Goal: Task Accomplishment & Management: Manage account settings

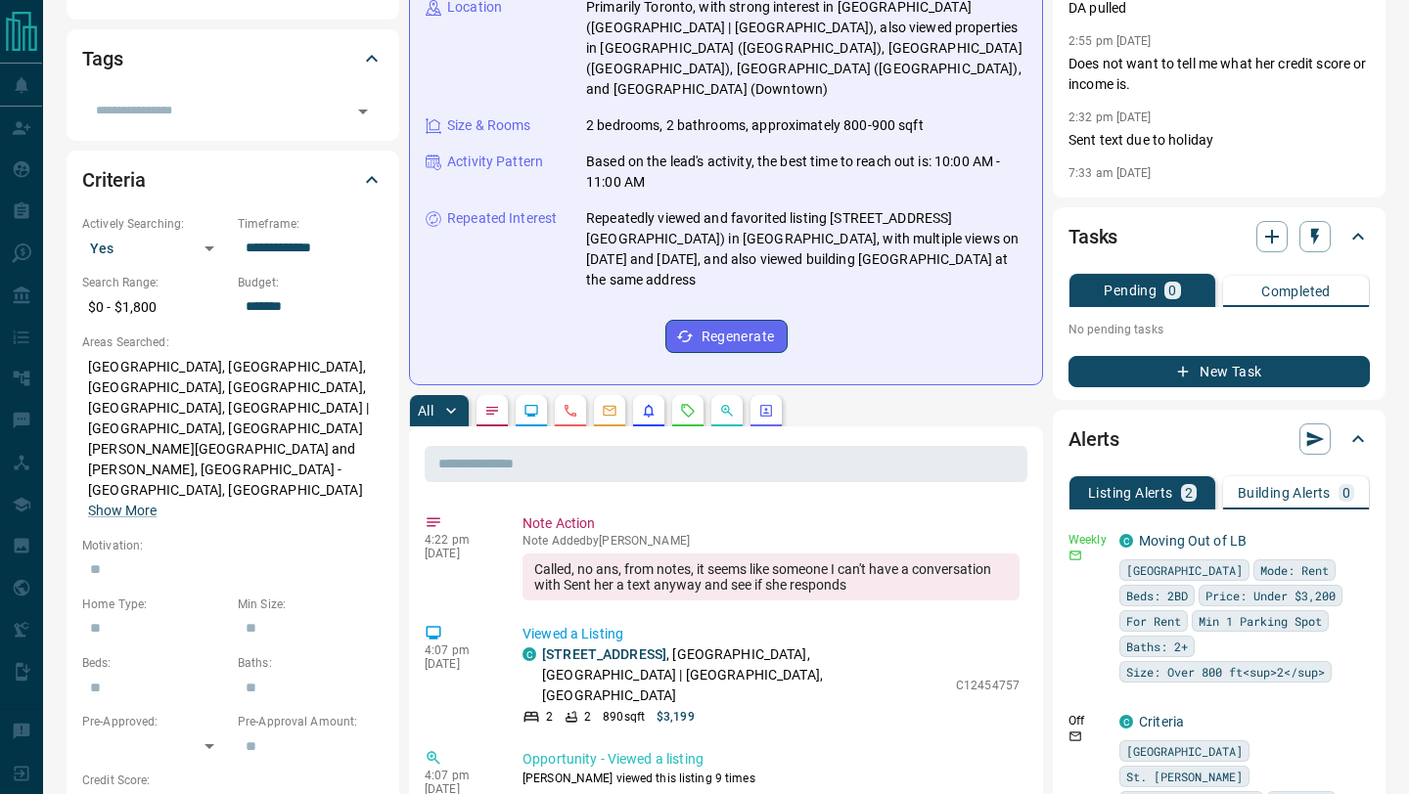
scroll to position [453, 0]
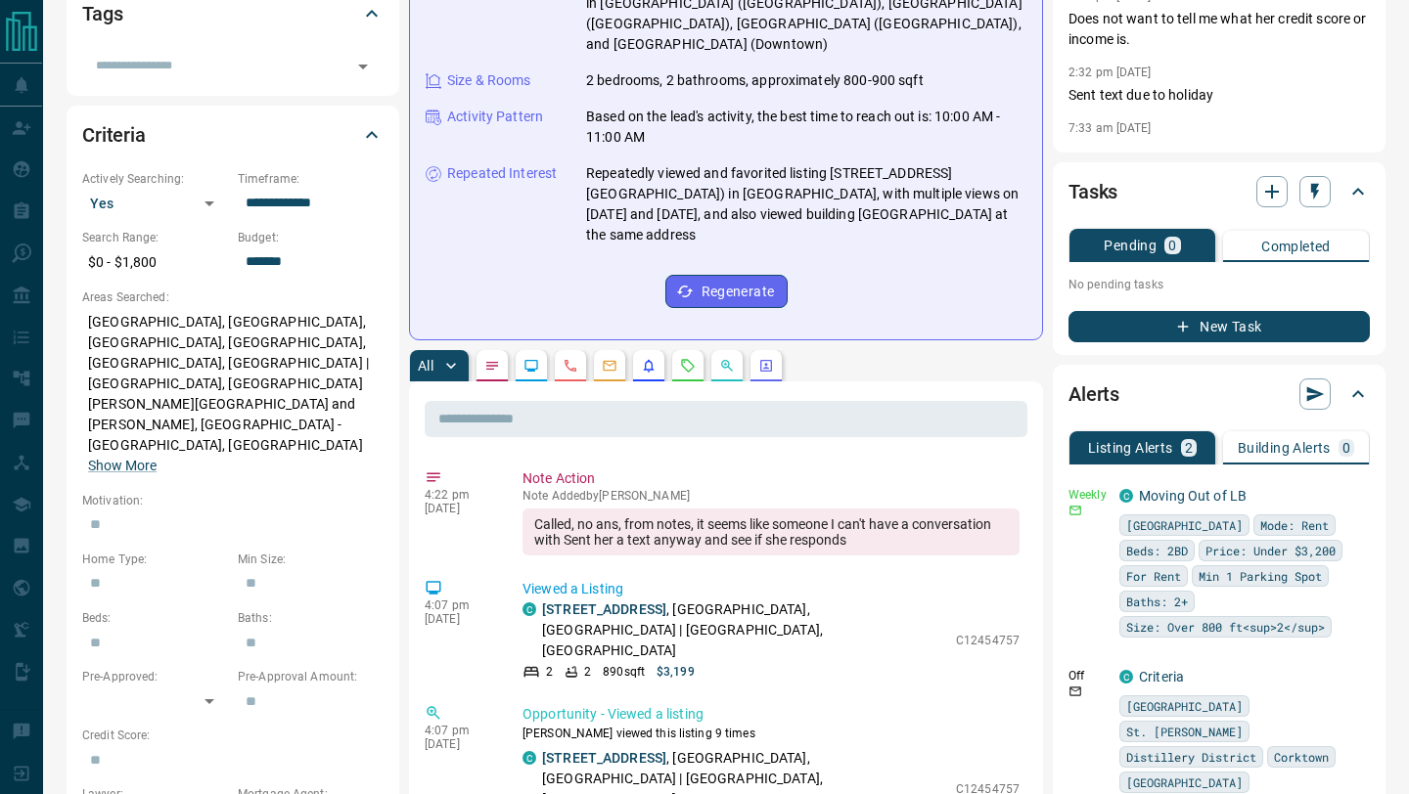
click at [691, 358] on icon "Requests" at bounding box center [688, 366] width 16 height 16
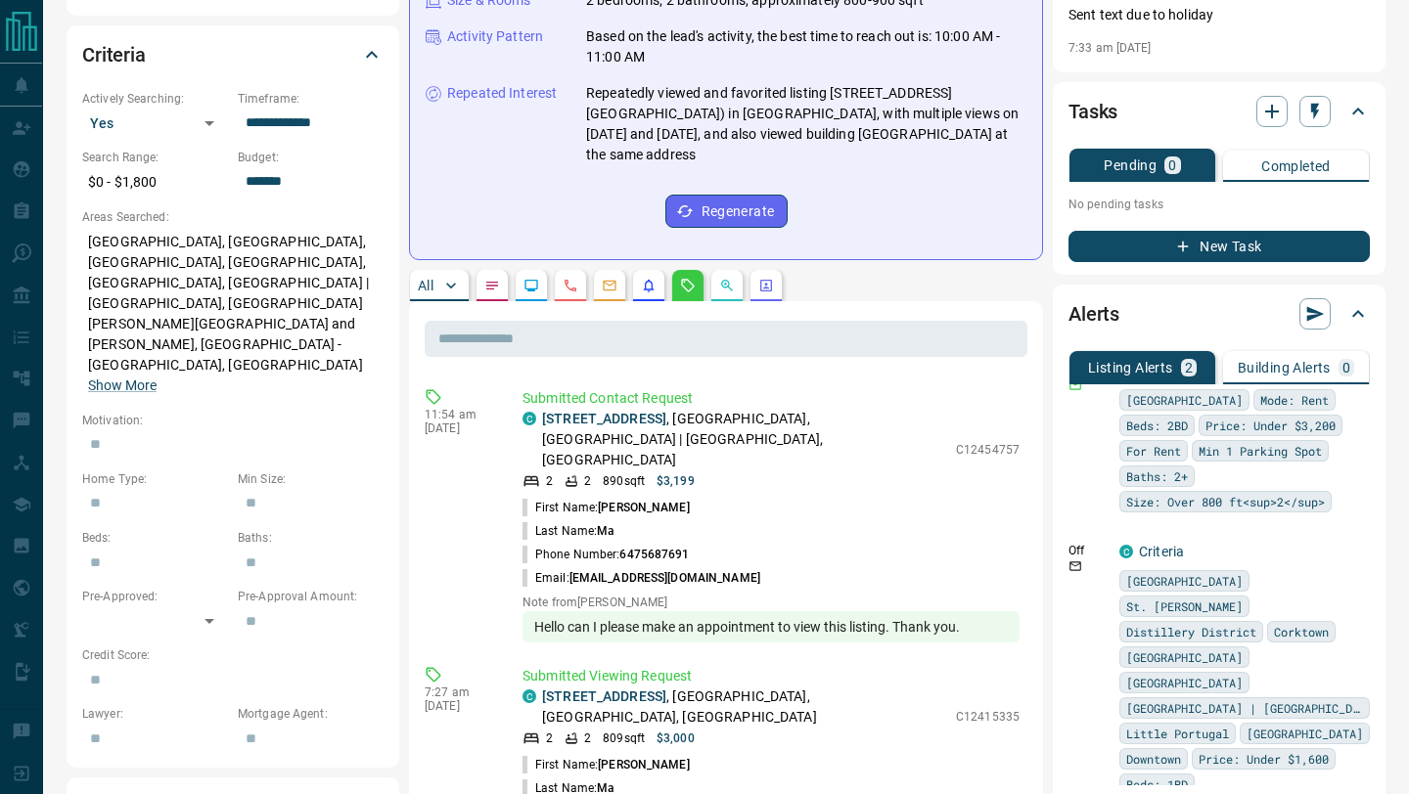
scroll to position [0, 0]
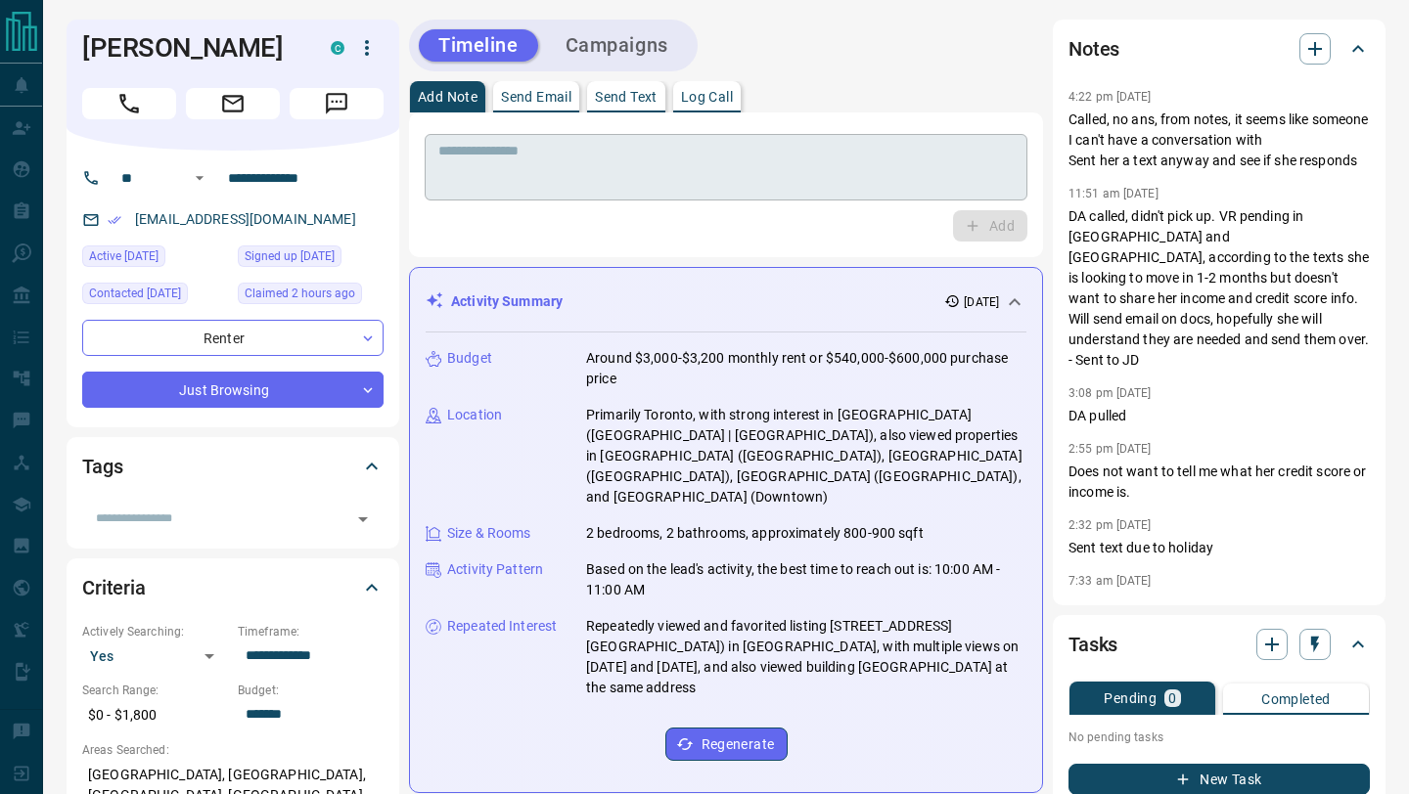
click at [661, 162] on textarea at bounding box center [725, 168] width 575 height 50
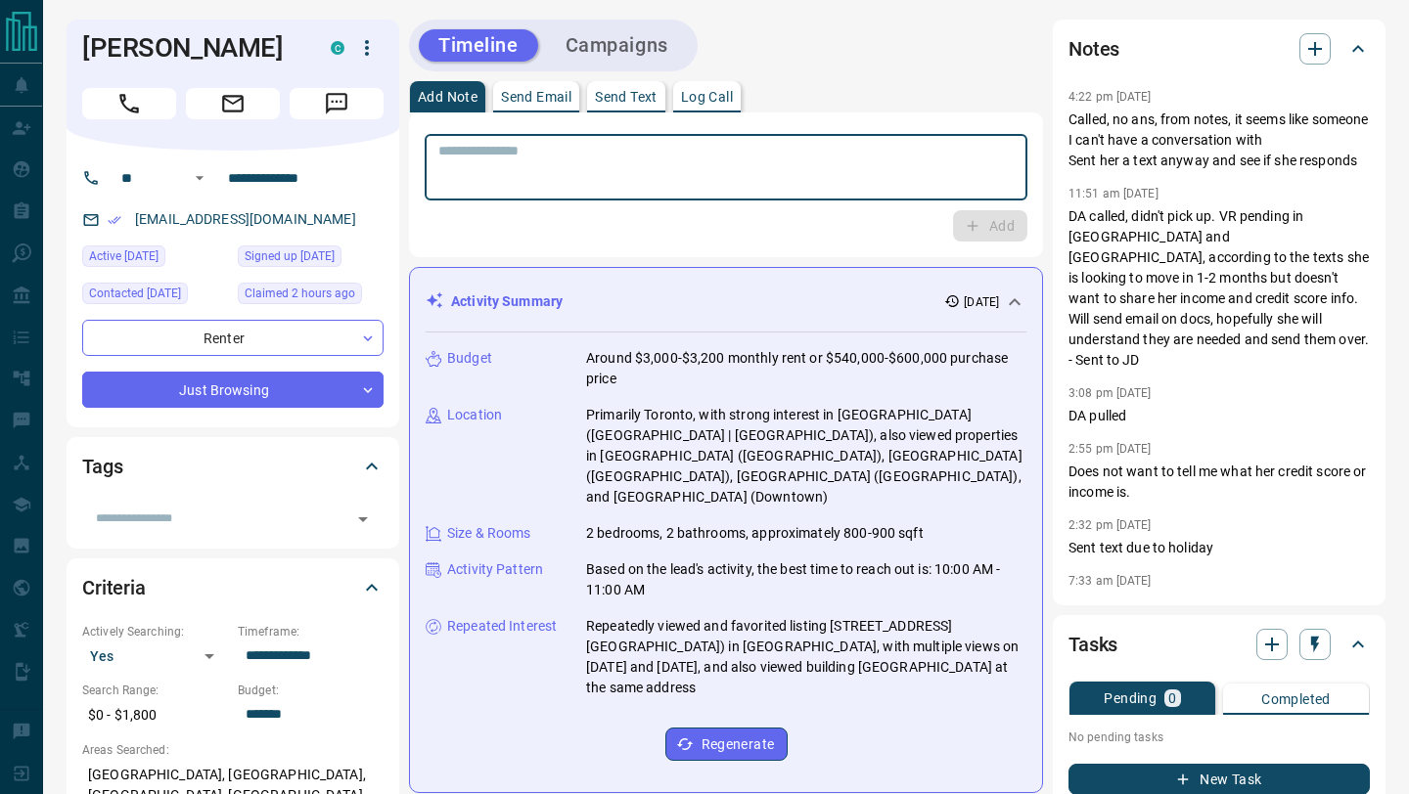
type textarea "*"
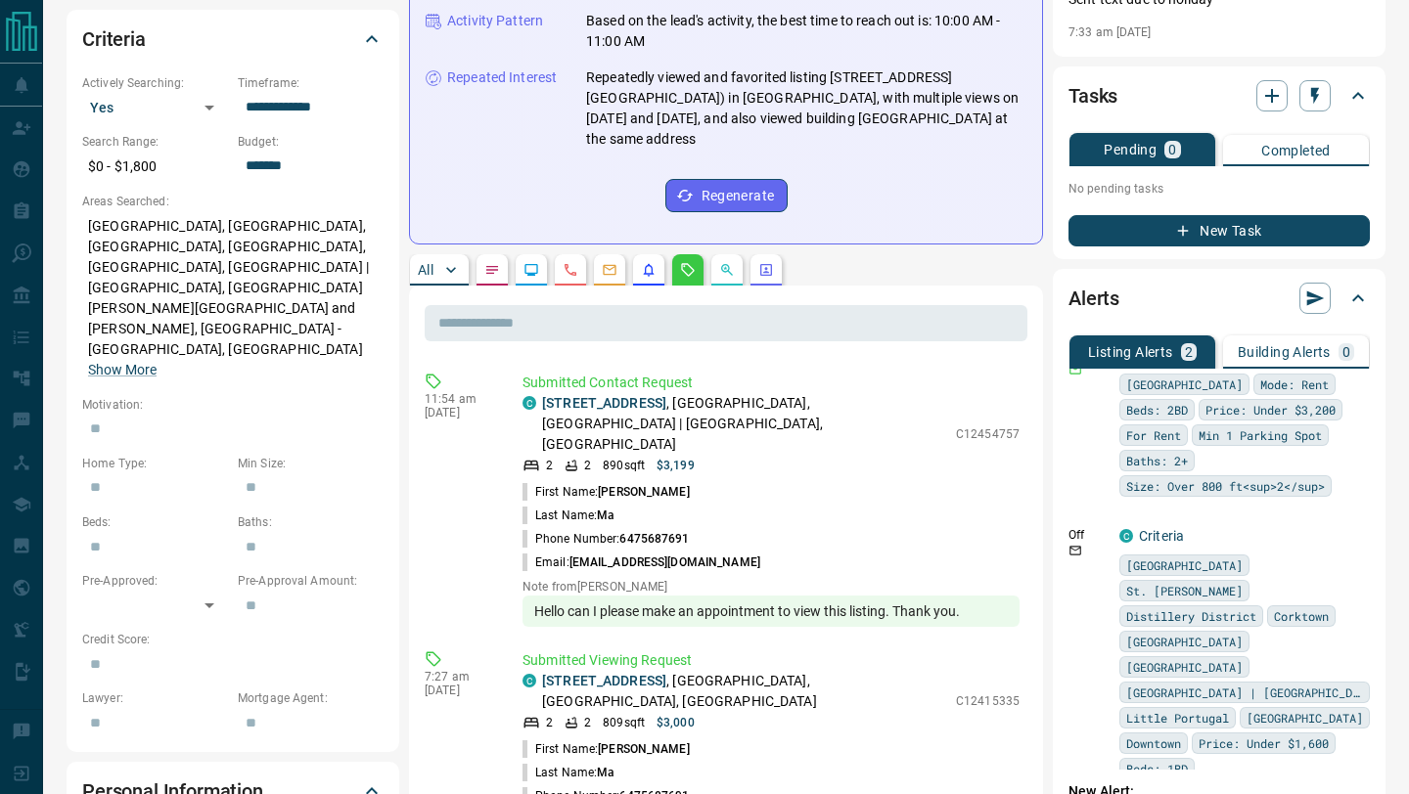
scroll to position [257, 0]
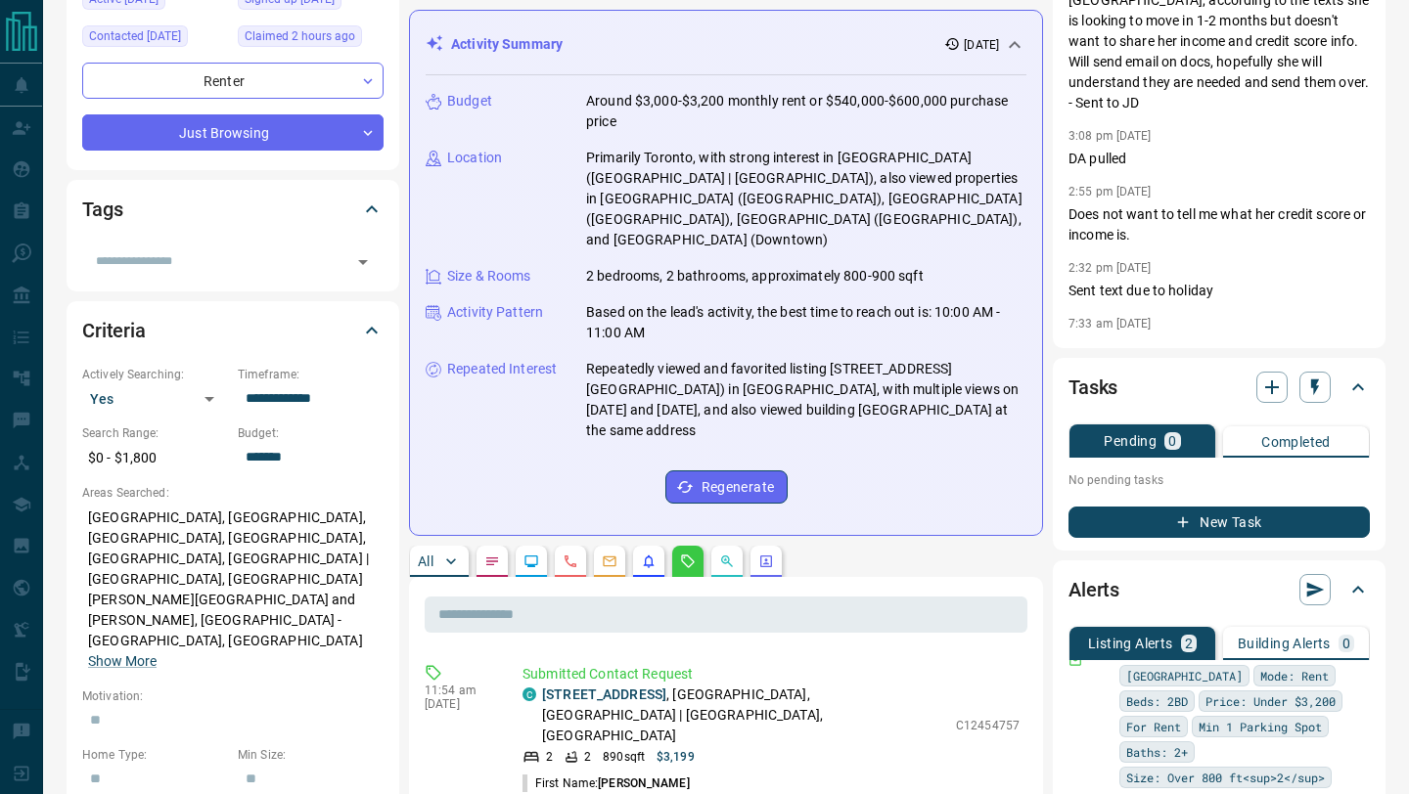
click at [964, 44] on p "[DATE]" at bounding box center [981, 45] width 35 height 18
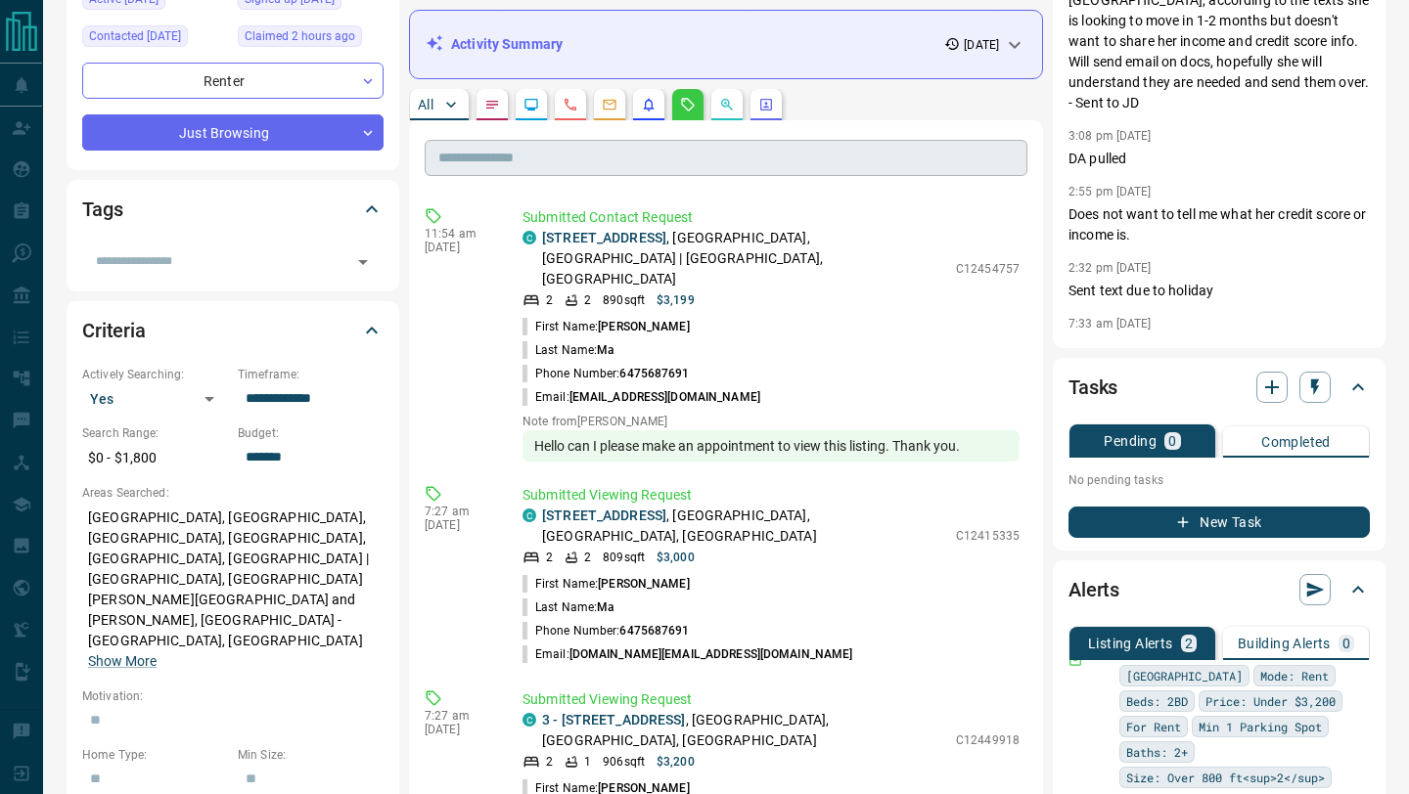
scroll to position [0, 0]
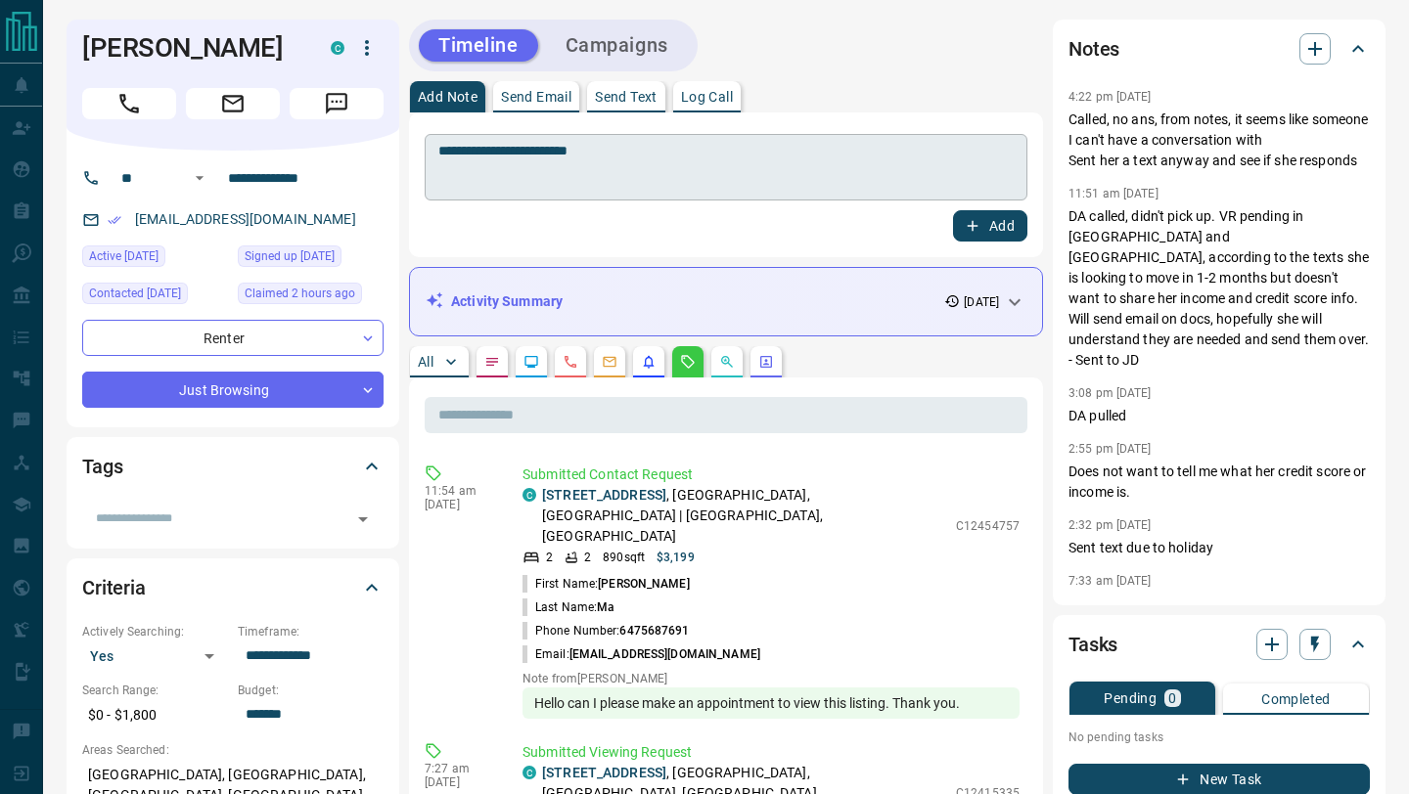
click at [641, 190] on textarea "**********" at bounding box center [725, 168] width 575 height 50
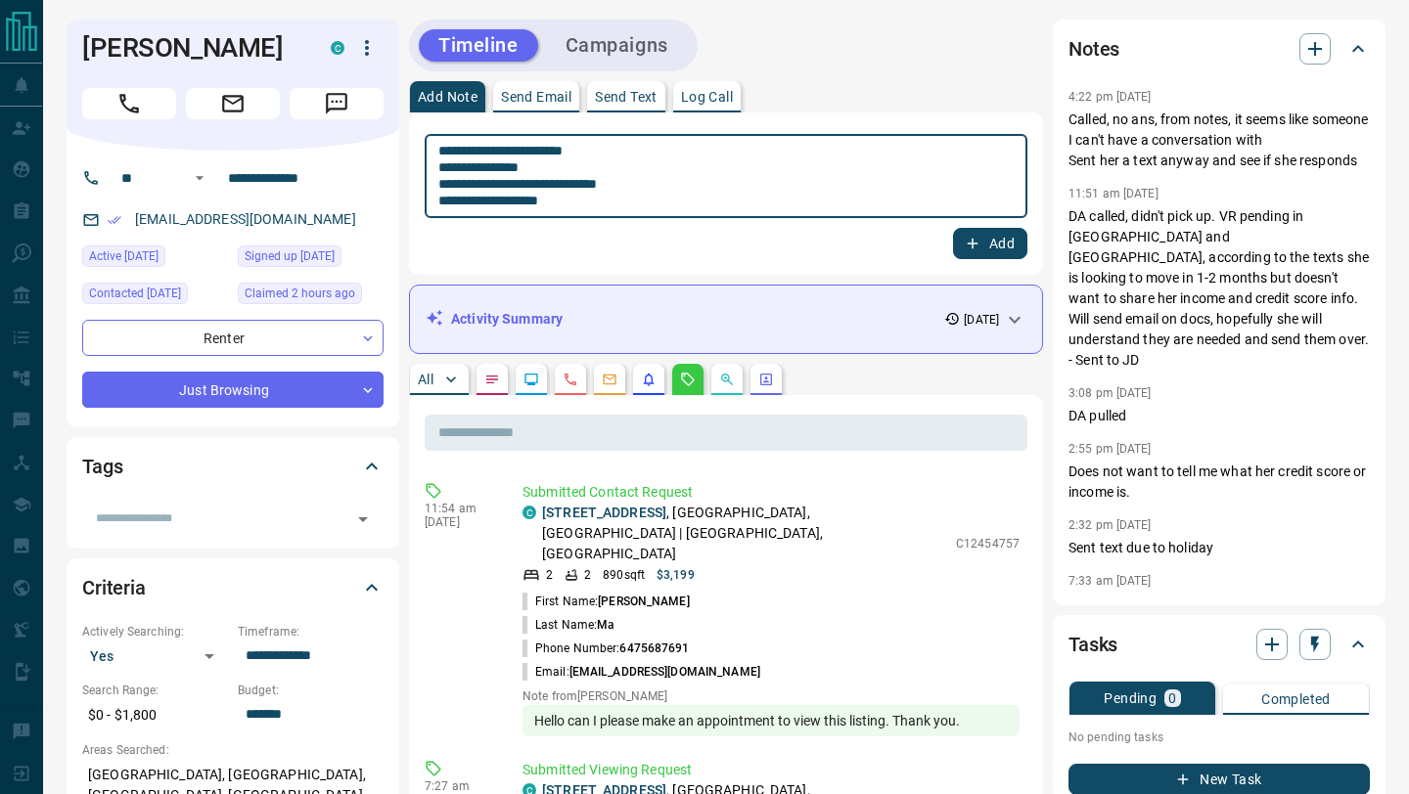
type textarea "**********"
click at [823, 98] on div "Add Note Send Email Send Text Log Call" at bounding box center [726, 96] width 634 height 31
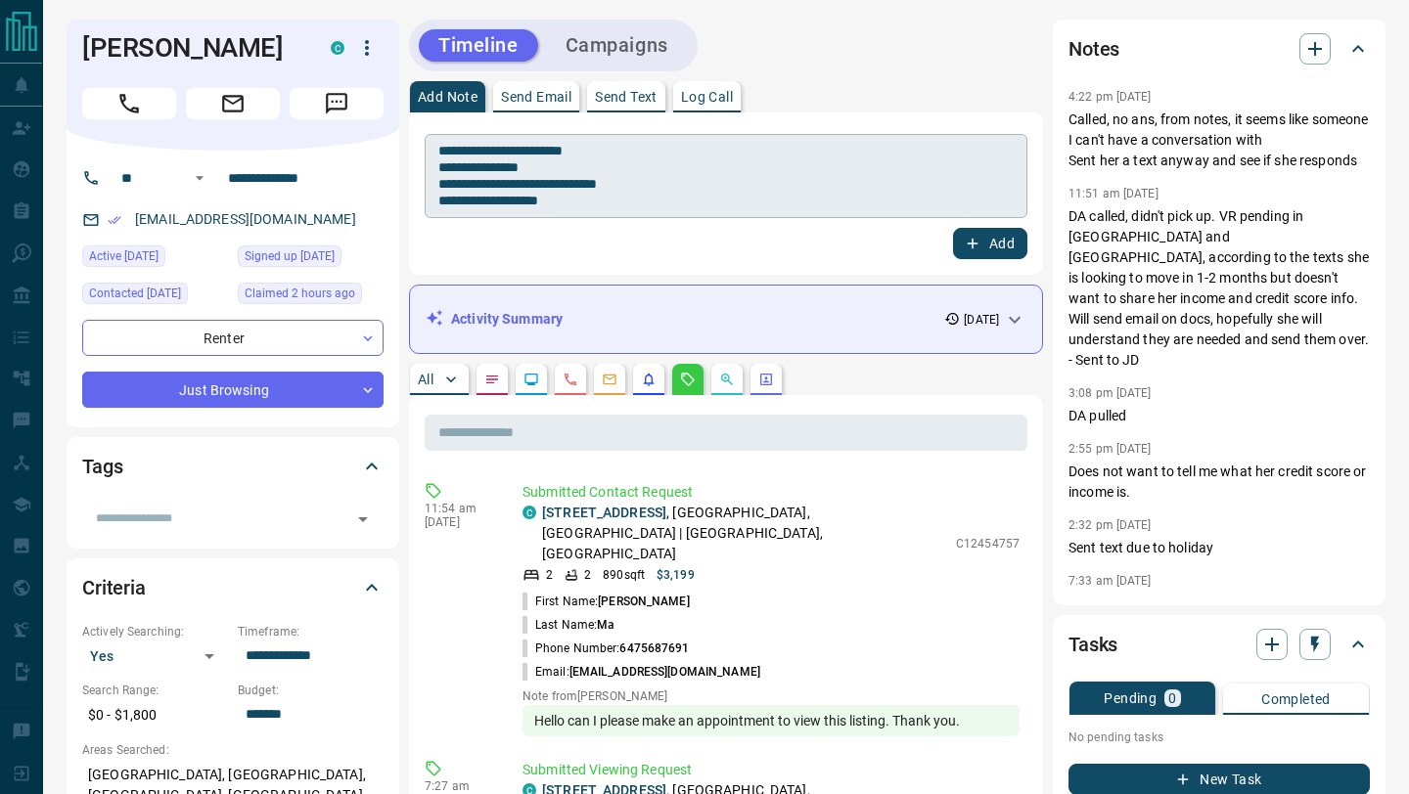
click at [648, 207] on textarea "**********" at bounding box center [725, 177] width 575 height 68
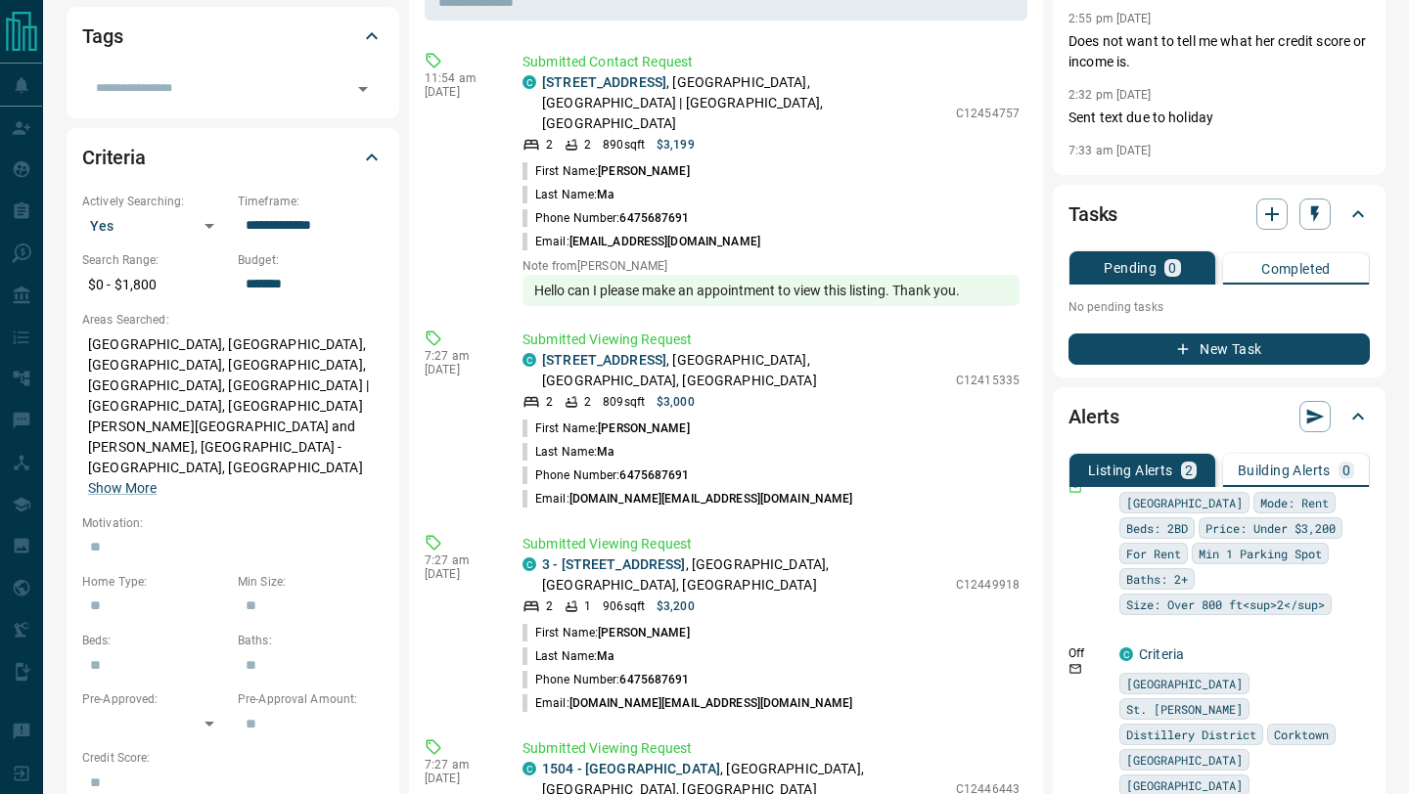
scroll to position [381, 0]
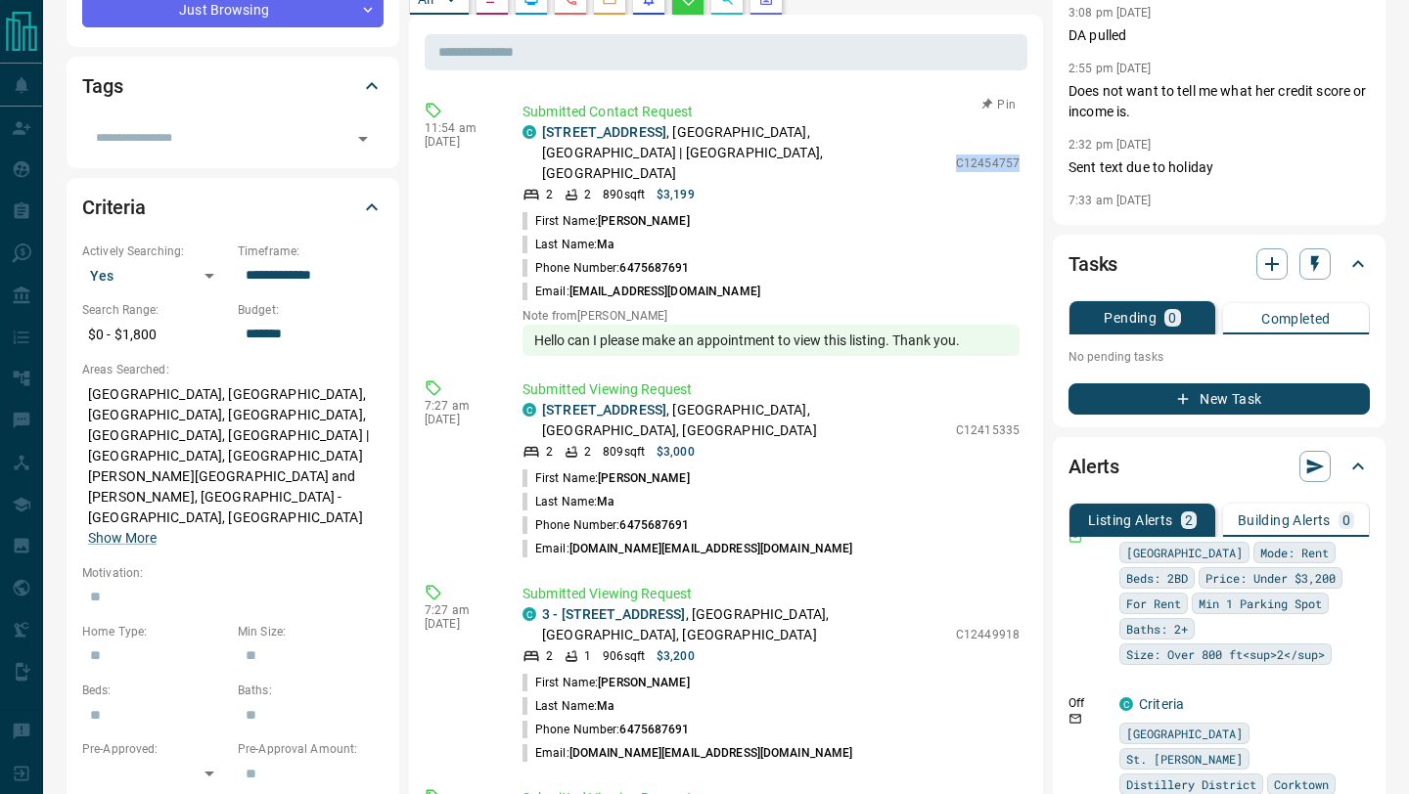
drag, startPoint x: 959, startPoint y: 152, endPoint x: 1040, endPoint y: 157, distance: 81.4
copy p "C12454757"
drag, startPoint x: 958, startPoint y: 401, endPoint x: 1043, endPoint y: 401, distance: 85.1
click at [1043, 401] on div "**********" at bounding box center [897, 660] width 976 height 2042
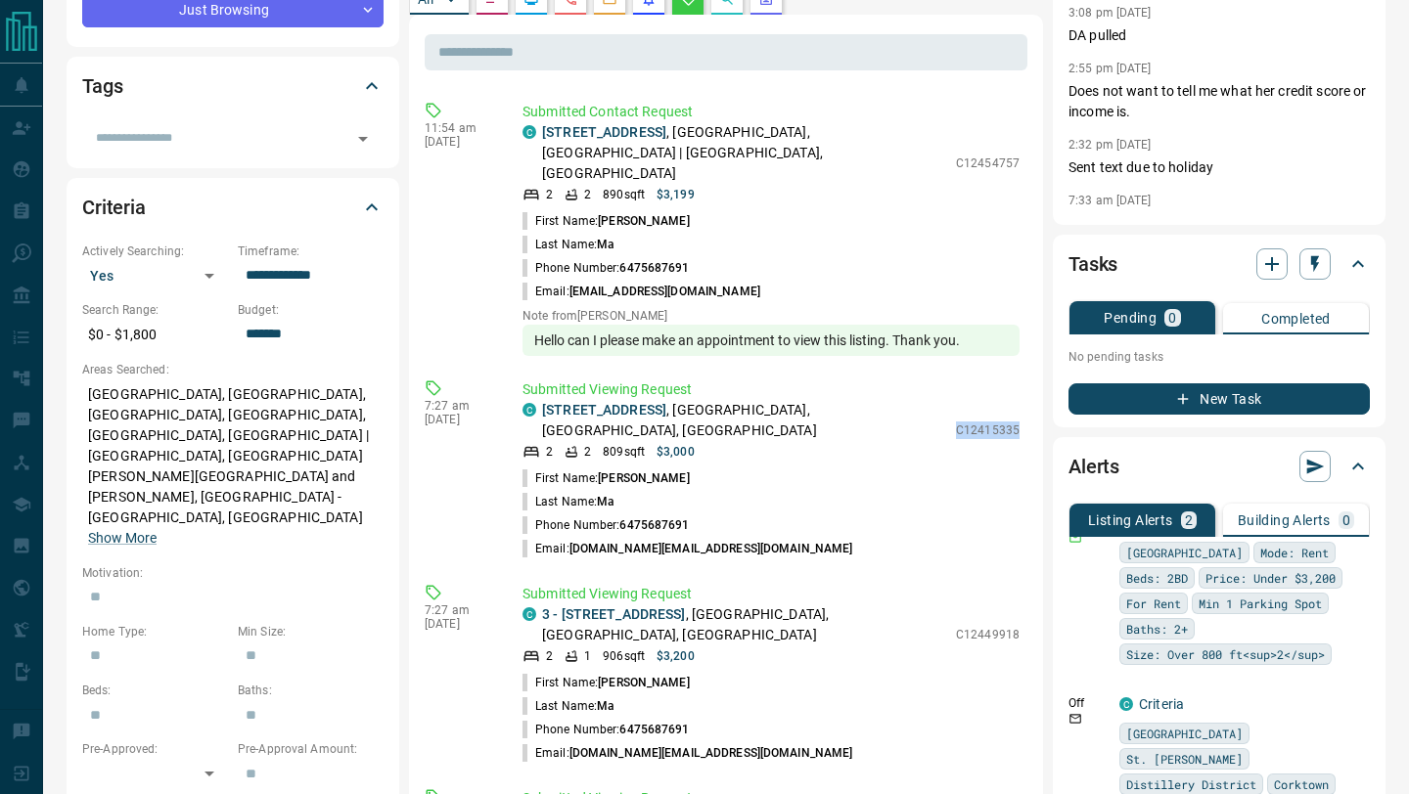
copy p "C12415335"
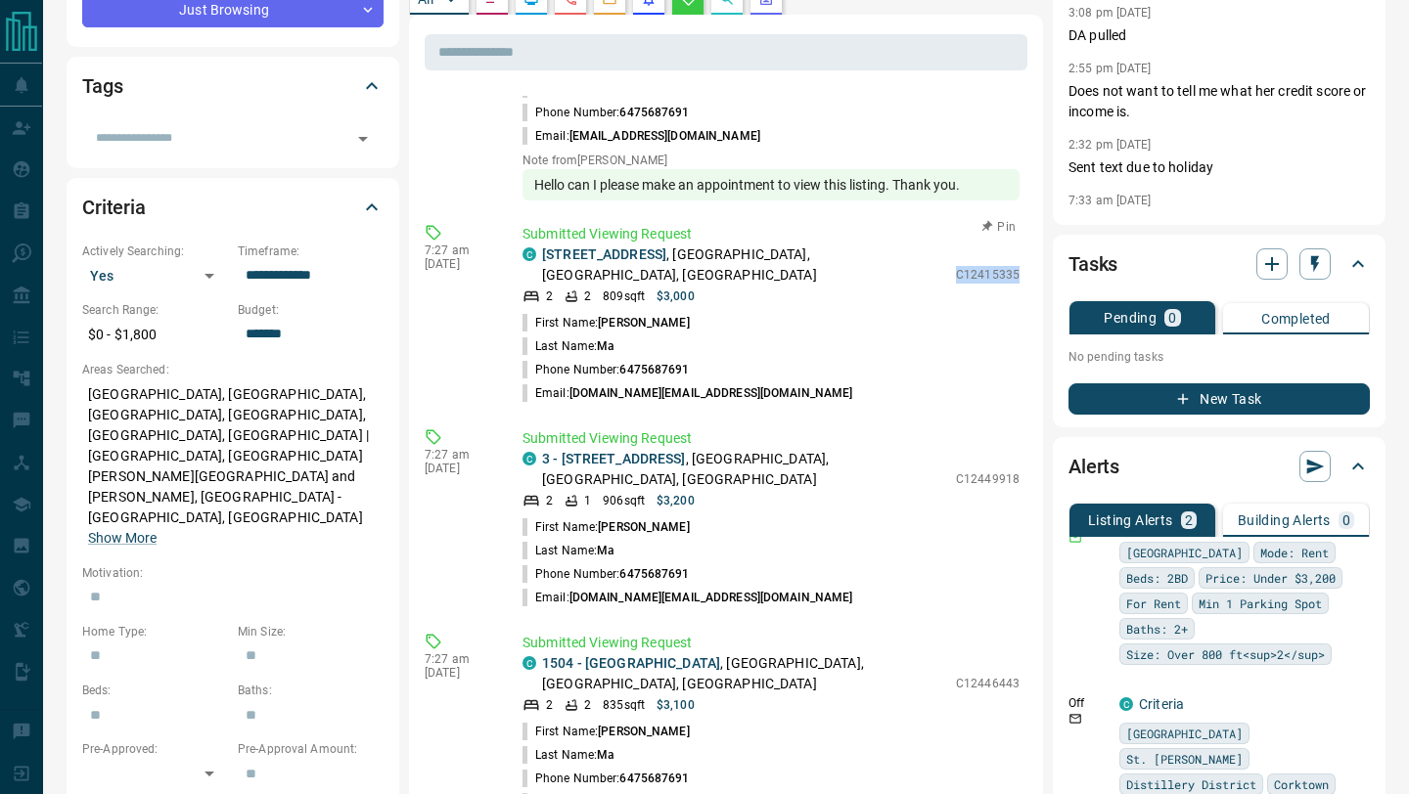
scroll to position [164, 0]
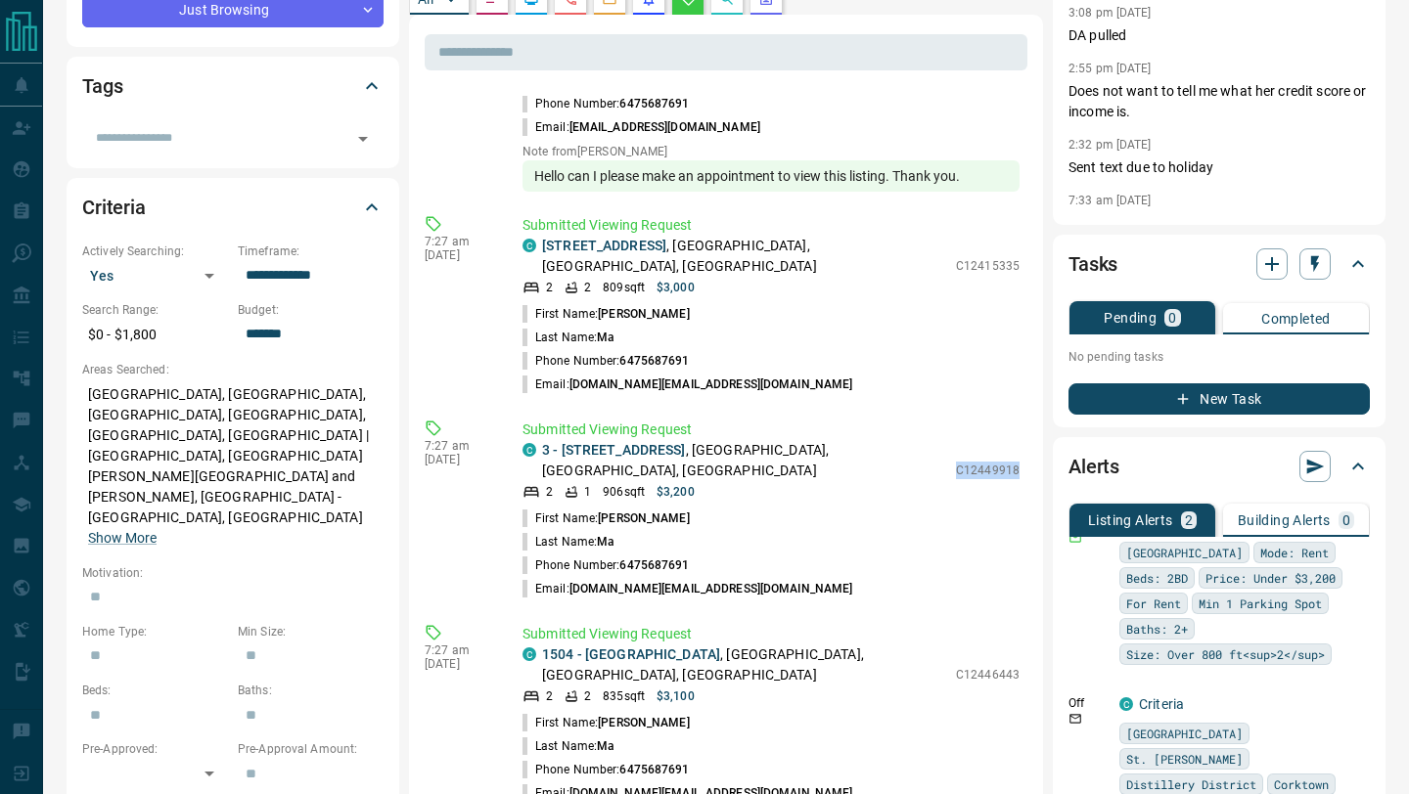
drag, startPoint x: 960, startPoint y: 419, endPoint x: 1027, endPoint y: 420, distance: 67.5
copy p "C12449918"
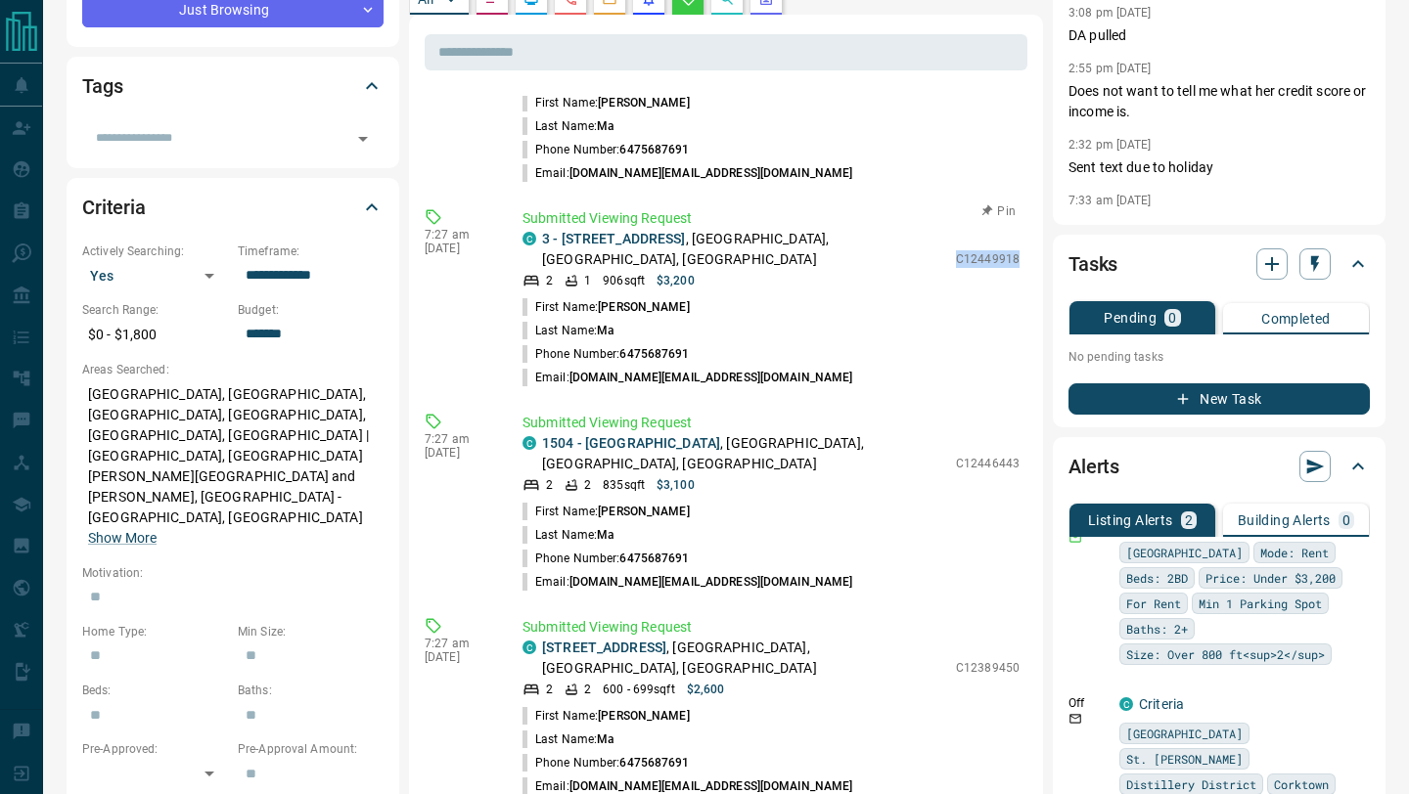
scroll to position [378, 0]
drag, startPoint x: 960, startPoint y: 386, endPoint x: 1035, endPoint y: 387, distance: 75.3
copy p "C12446443"
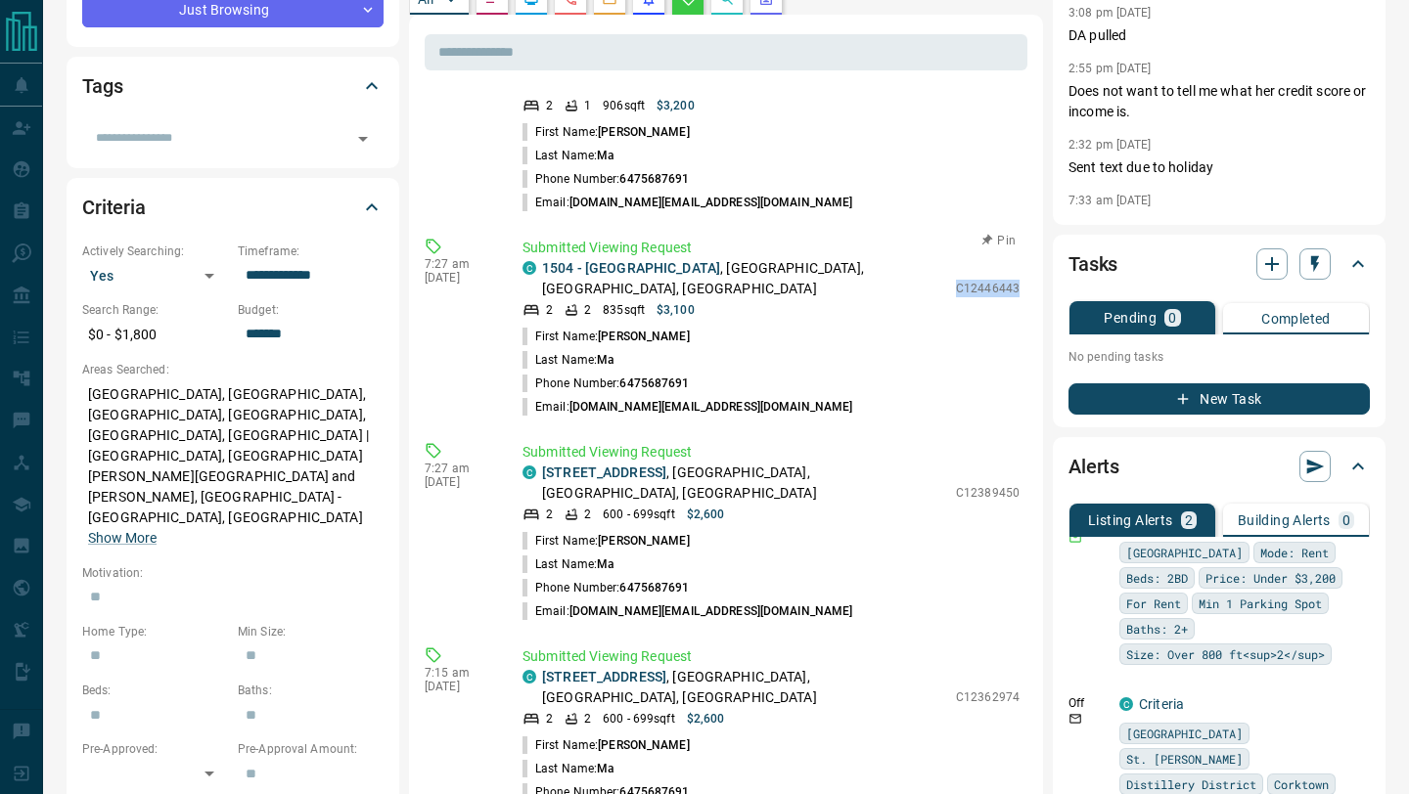
scroll to position [568, 0]
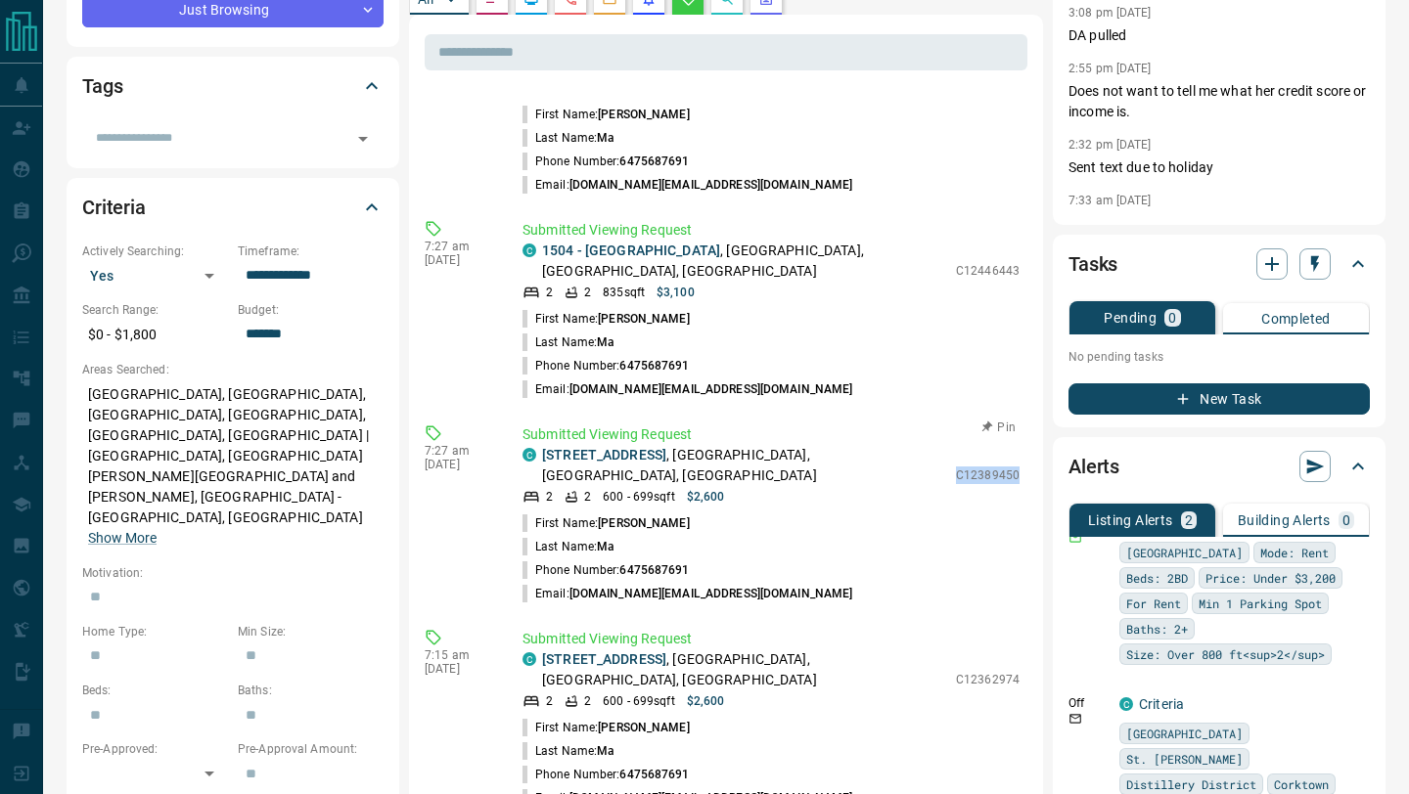
drag, startPoint x: 959, startPoint y: 383, endPoint x: 1046, endPoint y: 383, distance: 87.1
click at [1046, 383] on div "**********" at bounding box center [897, 660] width 976 height 2042
copy p "C12389450"
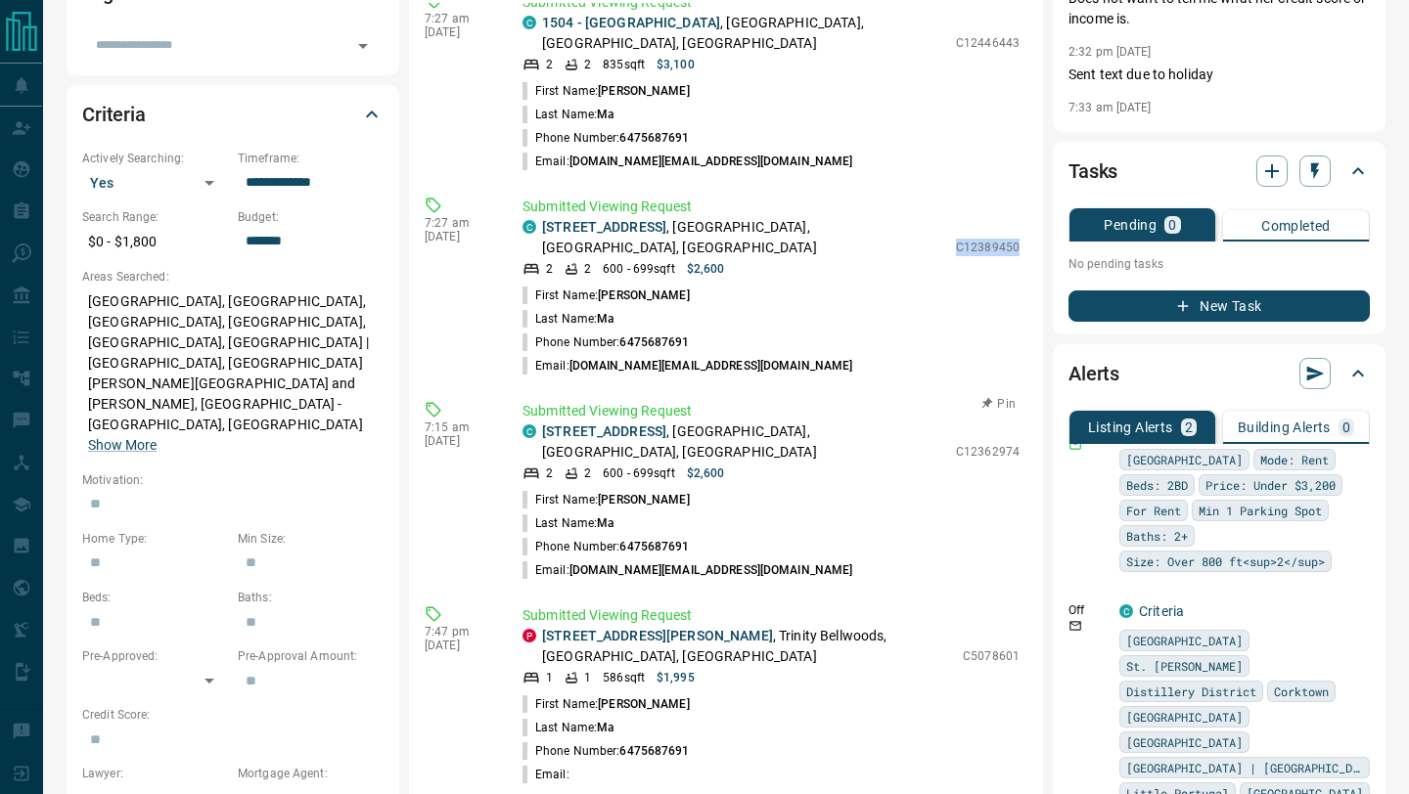
scroll to position [489, 0]
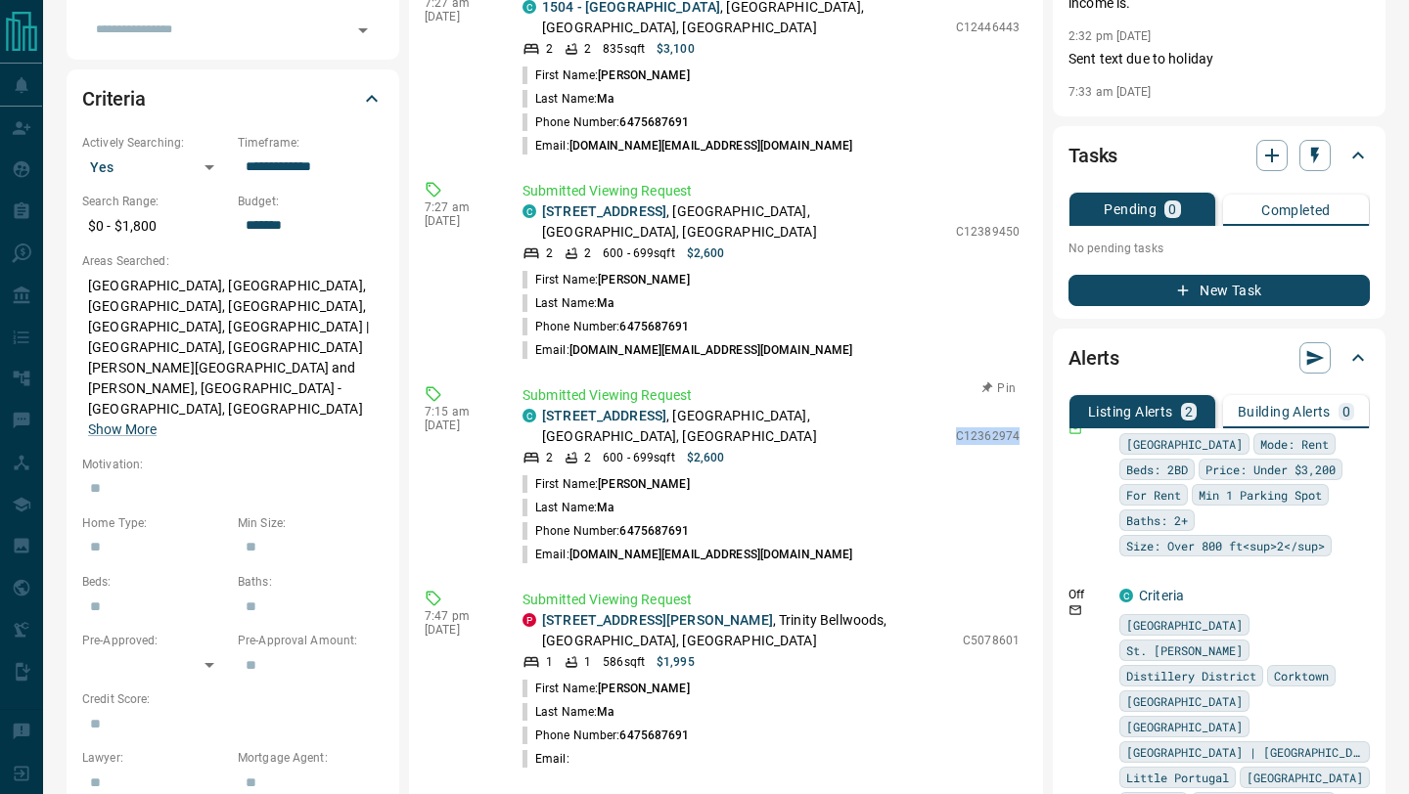
drag, startPoint x: 958, startPoint y: 326, endPoint x: 1026, endPoint y: 325, distance: 68.5
click at [1026, 385] on div "Submitted Viewing Request C [STREET_ADDRESS] 2 2 600 - 699 sqft $2,600 C1236297…" at bounding box center [774, 475] width 505 height 181
copy p "C12362974"
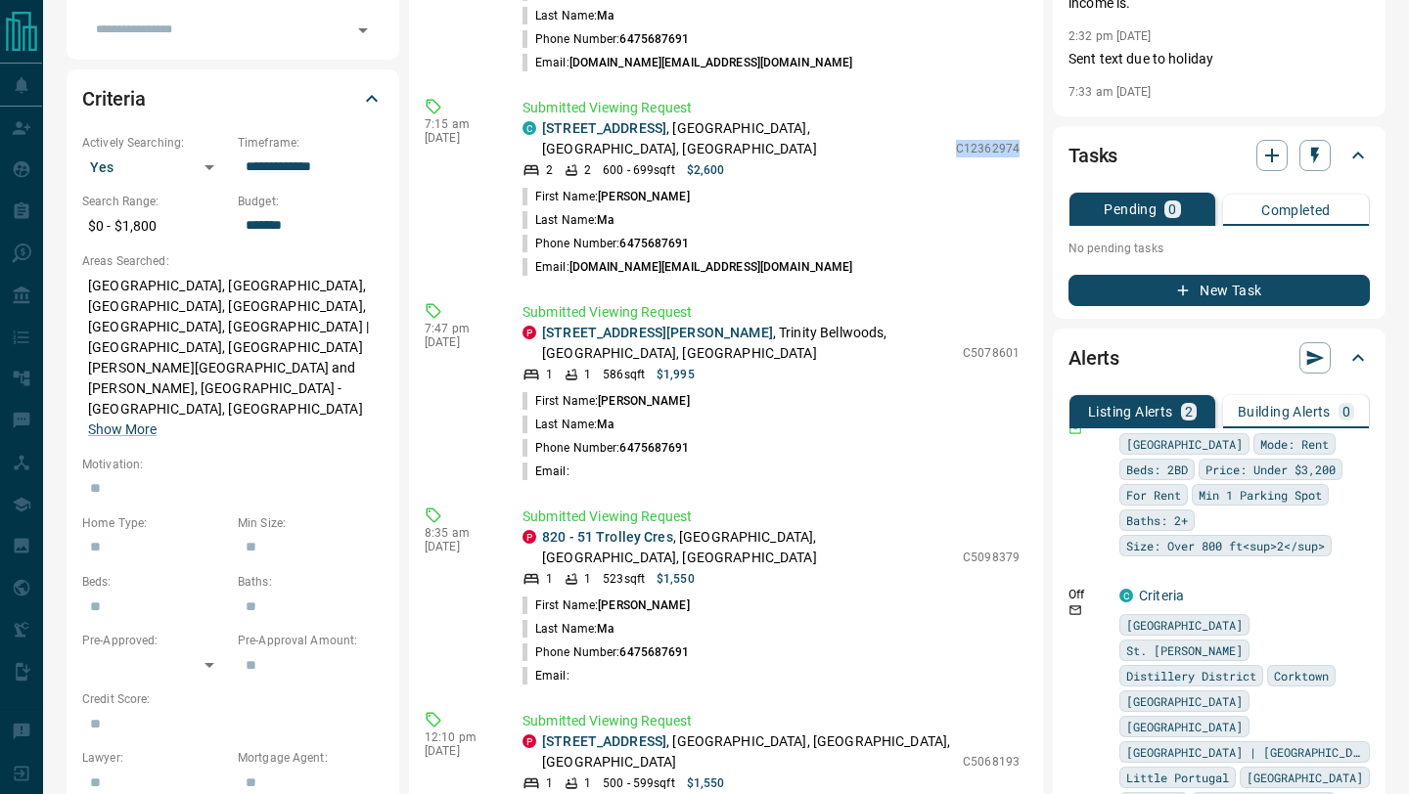
scroll to position [703, 0]
